Goal: Navigation & Orientation: Go to known website

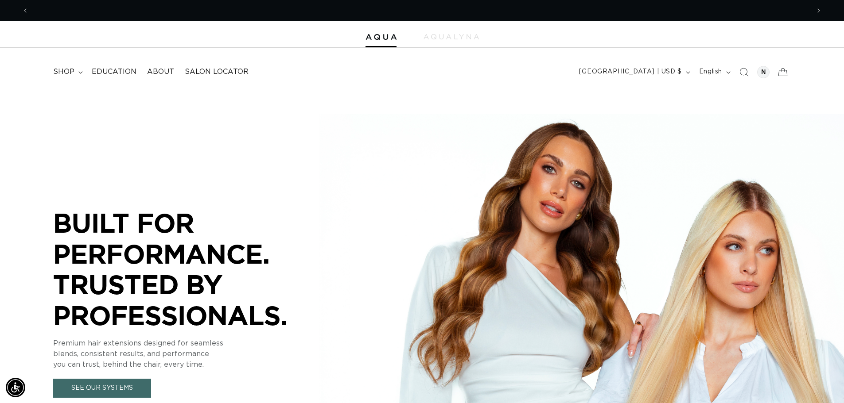
scroll to position [0, 781]
